Goal: Task Accomplishment & Management: Manage account settings

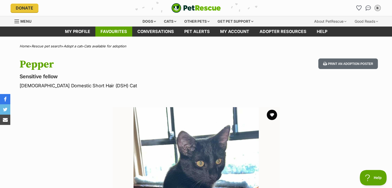
click at [105, 35] on link "Favourites" at bounding box center [113, 32] width 37 height 10
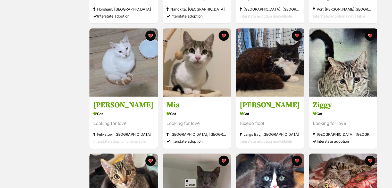
scroll to position [331, 0]
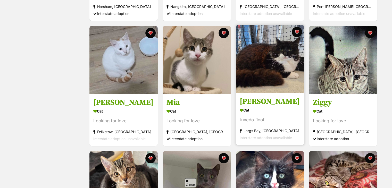
click at [284, 82] on img at bounding box center [270, 59] width 68 height 68
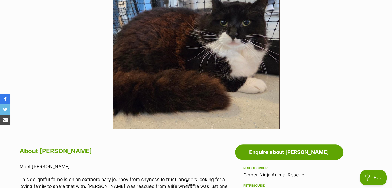
scroll to position [150, 0]
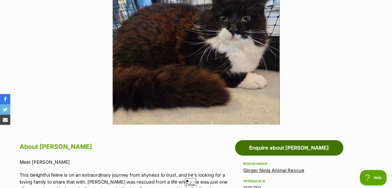
click at [255, 144] on link "Enquire about Johnny" at bounding box center [289, 147] width 108 height 15
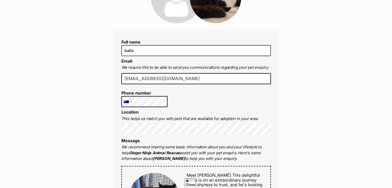
click at [180, 76] on input "dimitb2012@outlook.com" at bounding box center [196, 78] width 150 height 11
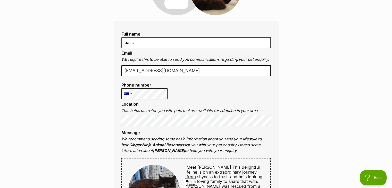
scroll to position [102, 0]
click at [185, 70] on input "dimitb2012@outlook.com" at bounding box center [196, 70] width 150 height 11
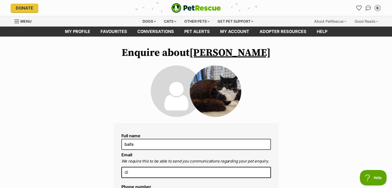
type input "d"
paste input "bigbackhahahaa@gmail.com"
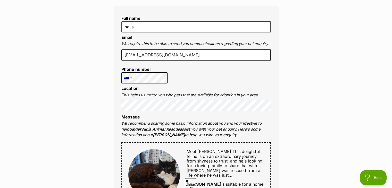
scroll to position [118, 0]
type input "bigbackhahahaa@gmail.com"
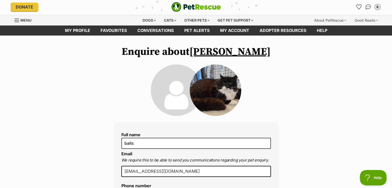
scroll to position [0, 0]
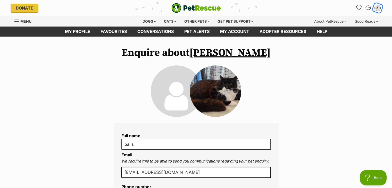
click at [378, 10] on div "b" at bounding box center [377, 8] width 7 height 7
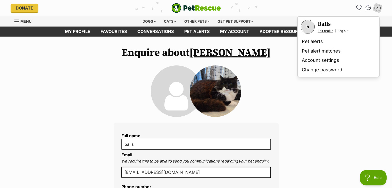
click at [328, 32] on link "Edit profile" at bounding box center [325, 31] width 15 height 4
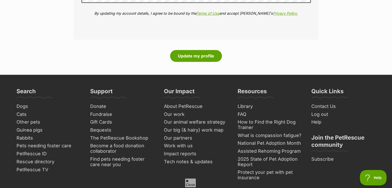
scroll to position [649, 0]
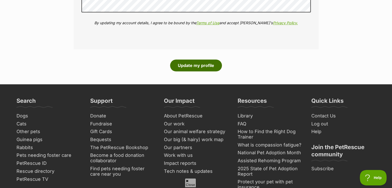
click at [188, 63] on button "Update my profile" at bounding box center [196, 66] width 52 height 12
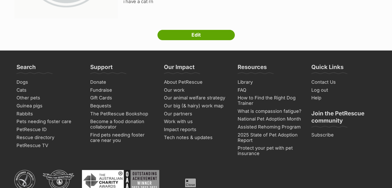
scroll to position [133, 0]
